Goal: Task Accomplishment & Management: Use online tool/utility

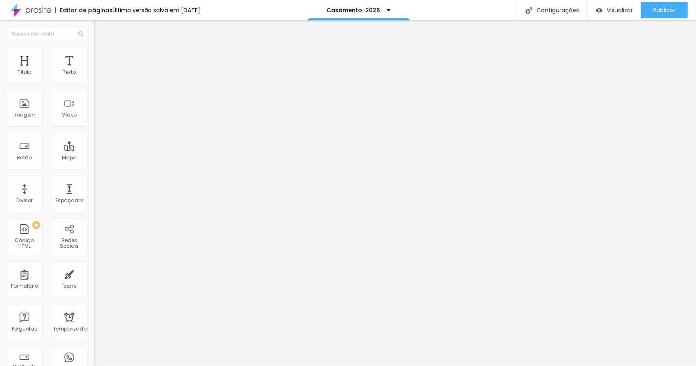
click at [99, 70] on font "Trocar imagem" at bounding box center [119, 66] width 40 height 7
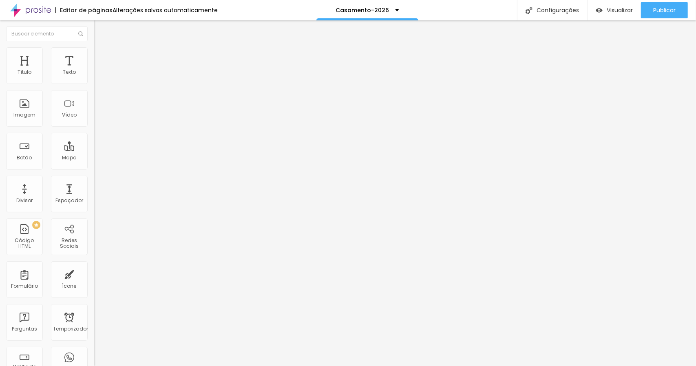
click at [99, 70] on font "Trocar imagem" at bounding box center [119, 66] width 40 height 7
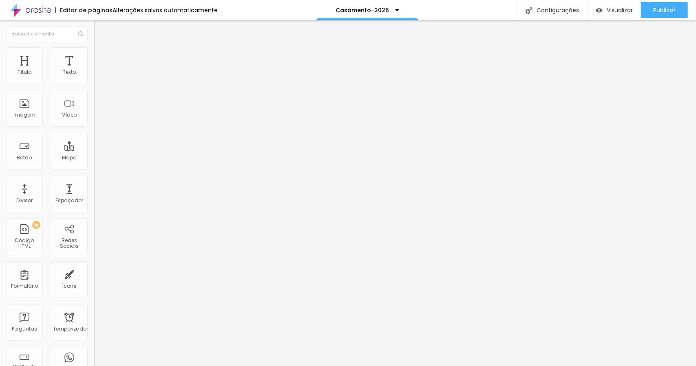
click at [99, 70] on font "Trocar imagem" at bounding box center [119, 66] width 40 height 7
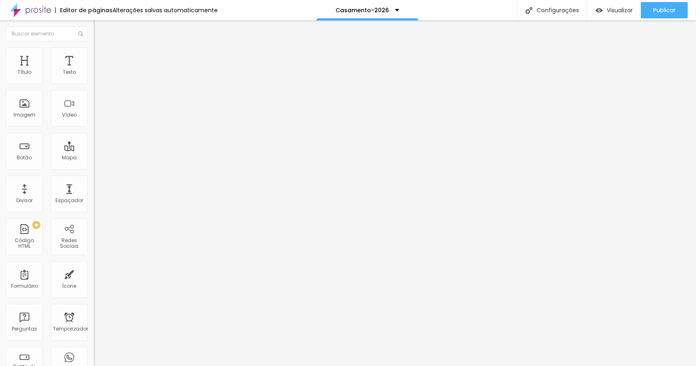
click at [663, 11] on font "Publicar" at bounding box center [665, 10] width 22 height 8
